Goal: Information Seeking & Learning: Learn about a topic

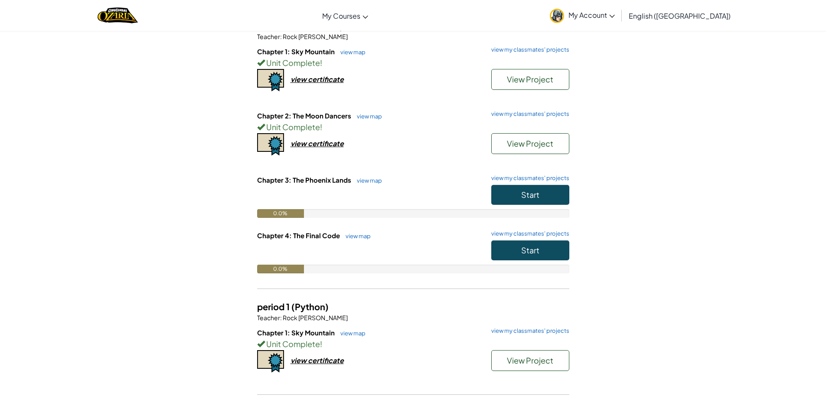
scroll to position [87, 0]
click at [540, 196] on button "Start" at bounding box center [531, 194] width 78 height 20
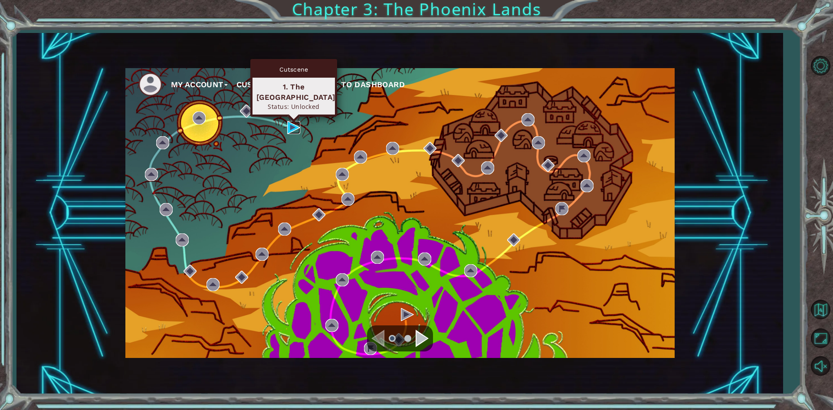
click at [296, 128] on img at bounding box center [293, 127] width 13 height 13
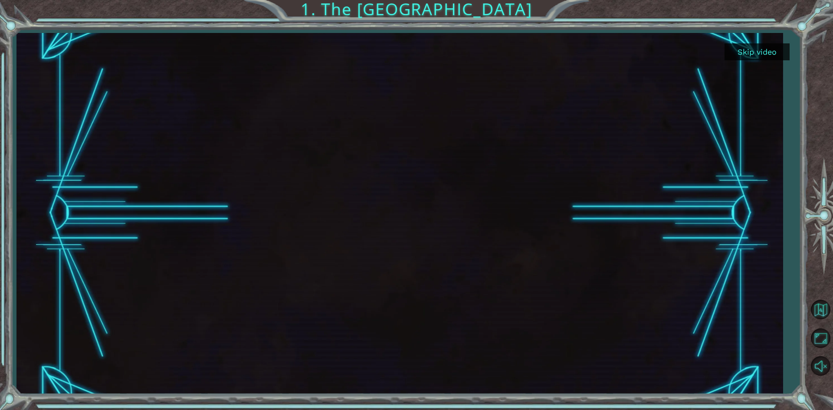
click at [795, 230] on div "Skip video 1. The [GEOGRAPHIC_DATA]" at bounding box center [416, 205] width 833 height 410
click at [812, 144] on div at bounding box center [820, 215] width 25 height 161
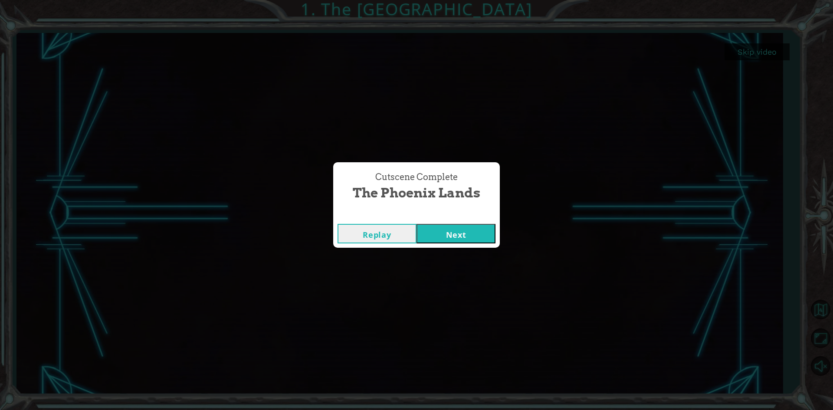
click at [452, 233] on button "Next" at bounding box center [455, 234] width 79 height 20
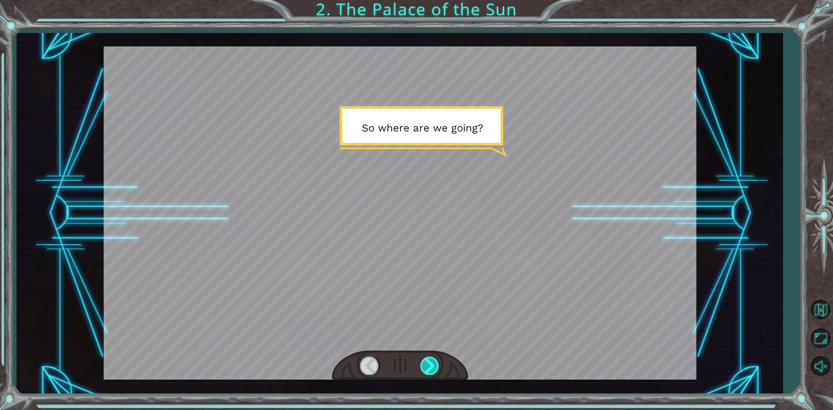
click at [432, 364] on div at bounding box center [430, 366] width 20 height 18
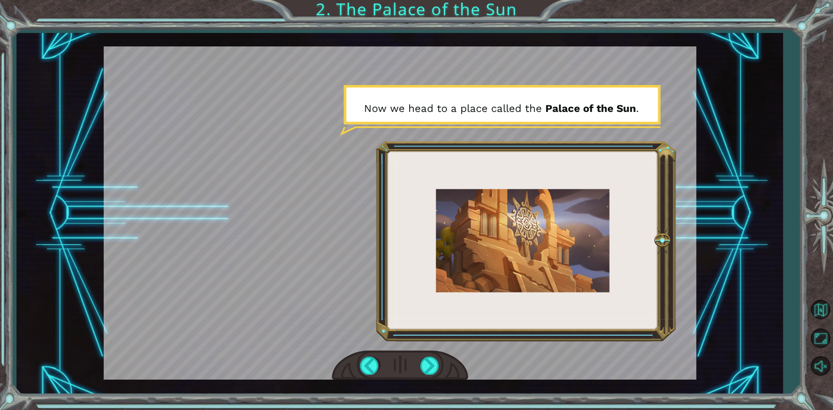
click at [620, 362] on div at bounding box center [400, 212] width 593 height 333
click at [429, 367] on div at bounding box center [430, 366] width 20 height 18
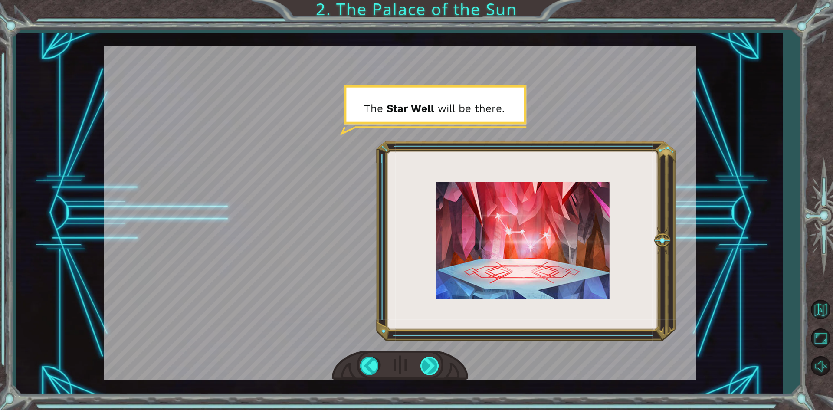
click at [429, 367] on div at bounding box center [430, 366] width 20 height 18
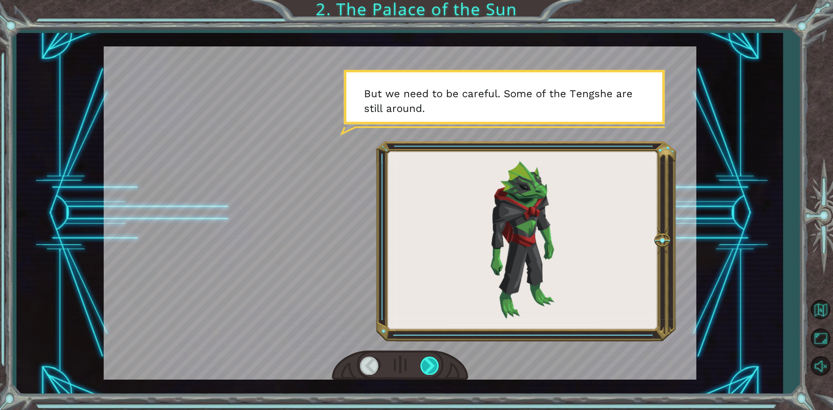
click at [429, 367] on div at bounding box center [430, 366] width 20 height 18
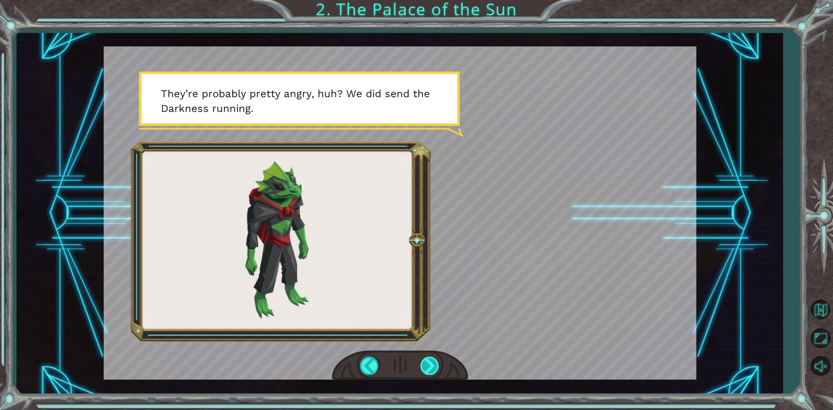
click at [429, 367] on div at bounding box center [430, 366] width 20 height 18
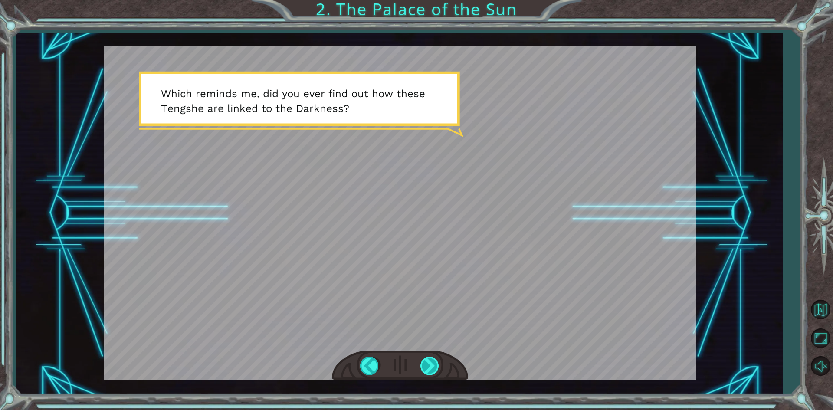
click at [429, 364] on div at bounding box center [430, 366] width 20 height 18
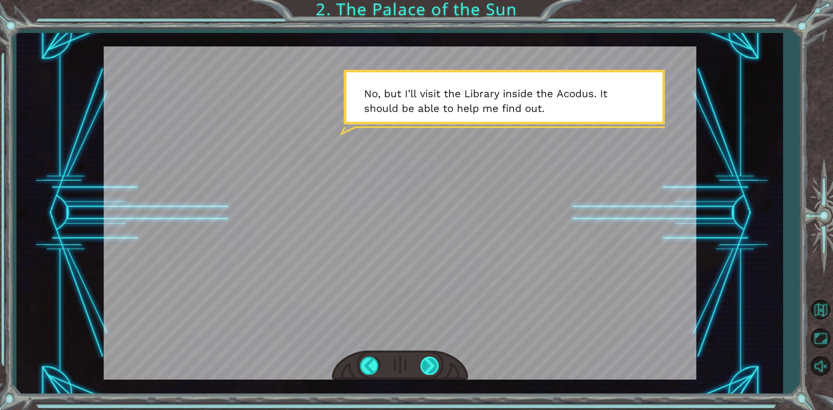
click at [430, 359] on div at bounding box center [430, 366] width 20 height 18
